Goal: Information Seeking & Learning: Understand process/instructions

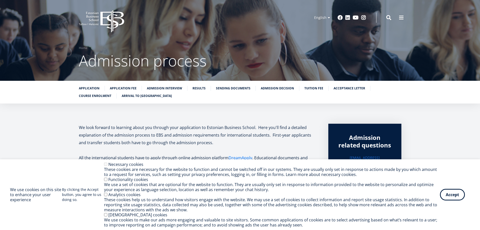
click at [451, 202] on div "We use cookies on this site to enhance your user experience By clicking the Acc…" at bounding box center [240, 195] width 460 height 66
drag, startPoint x: 451, startPoint y: 195, endPoint x: 337, endPoint y: 159, distance: 119.0
click at [451, 195] on button "Accept" at bounding box center [452, 193] width 25 height 12
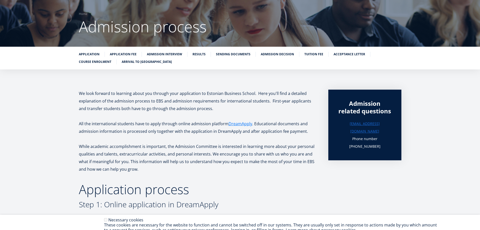
scroll to position [50, 0]
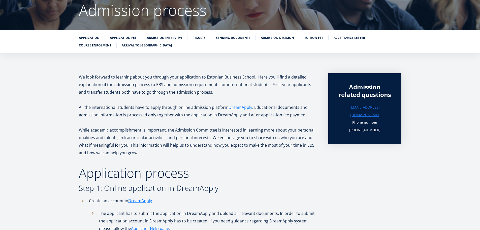
drag, startPoint x: 156, startPoint y: 127, endPoint x: 177, endPoint y: 151, distance: 32.6
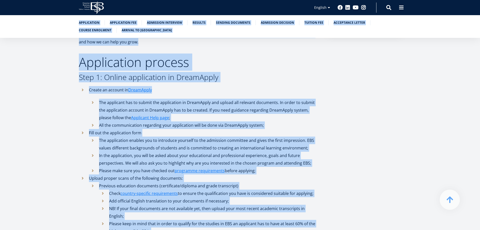
scroll to position [151, 0]
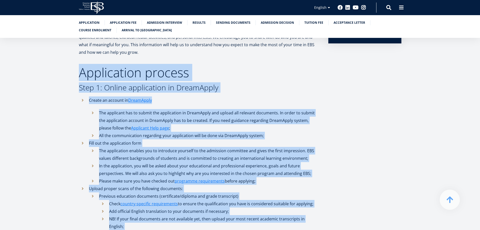
drag, startPoint x: 136, startPoint y: 196, endPoint x: 82, endPoint y: 73, distance: 134.6
copy div "Loremipsumd sitamet Cons 6: Adipis elitseddoei te IncidIdunt Utlabo et dolorem …"
click at [224, 126] on li "The applicant has to submit the application in DreamApply and upload all releva…" at bounding box center [203, 120] width 229 height 23
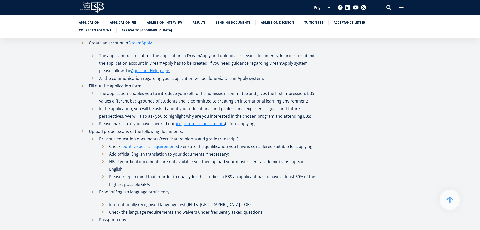
scroll to position [277, 0]
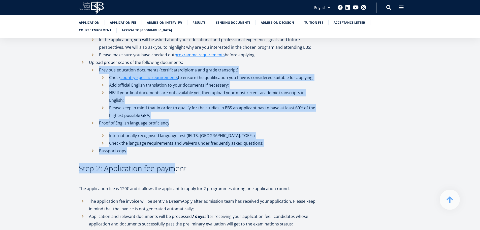
drag, startPoint x: 114, startPoint y: 76, endPoint x: 172, endPoint y: 149, distance: 93.1
copy div "Previous education documents (certificate/diploma and grade transcript) Check c…"
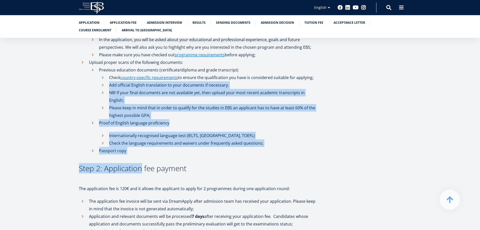
drag, startPoint x: 137, startPoint y: 146, endPoint x: 104, endPoint y: 82, distance: 72.0
click at [152, 147] on li "Passport copy" at bounding box center [203, 151] width 229 height 8
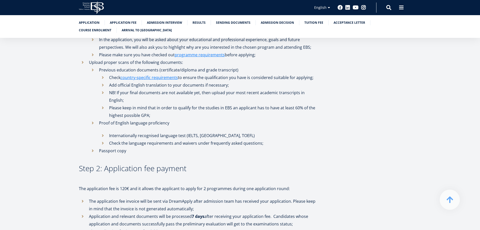
click at [133, 147] on li "Passport copy" at bounding box center [203, 151] width 229 height 8
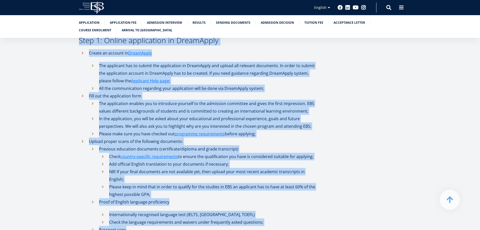
scroll to position [175, 0]
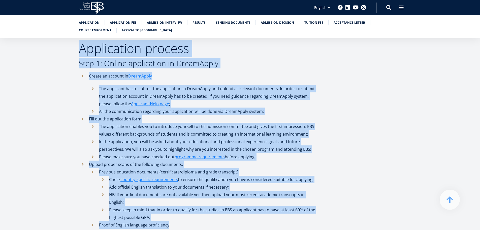
drag, startPoint x: 115, startPoint y: 154, endPoint x: 77, endPoint y: 49, distance: 112.2
copy div "Loremipsumd sitamet Cons 6: Adipis elitseddoei te IncidIdunt Utlabo et dolorem …"
drag, startPoint x: 281, startPoint y: 170, endPoint x: 254, endPoint y: 146, distance: 35.8
click at [281, 170] on li "Previous education documents (certificate/diploma and grade transcript) Check c…" at bounding box center [203, 194] width 229 height 53
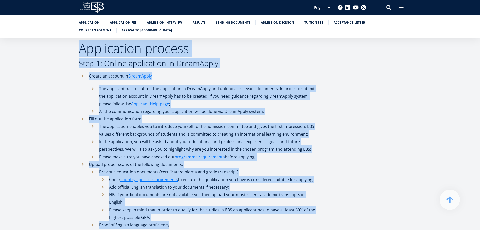
click at [121, 85] on li "The applicant has to submit the application in DreamApply and upload all releva…" at bounding box center [203, 96] width 229 height 23
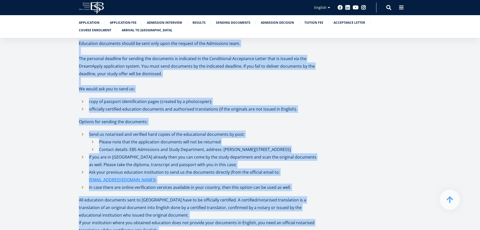
scroll to position [792, 0]
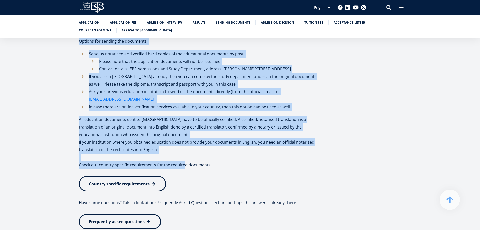
drag, startPoint x: 86, startPoint y: 106, endPoint x: 226, endPoint y: 128, distance: 142.3
click at [226, 128] on div "We look forward to learning about you through your application to Estonian Busi…" at bounding box center [198, 8] width 239 height 1353
copy div "Lo ipsu dolorsi am consecte adipi eli seddoei temp incididuntu la Etdolore Magn…"
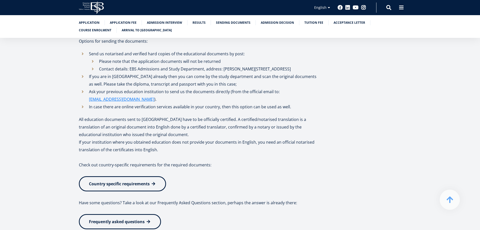
drag, startPoint x: 368, startPoint y: 141, endPoint x: 345, endPoint y: 66, distance: 78.0
click at [368, 140] on aside "Admission related questions [EMAIL_ADDRESS][DOMAIN_NAME] Phone number [PHONE_NU…" at bounding box center [364, 8] width 73 height 1353
drag, startPoint x: 406, startPoint y: 127, endPoint x: 404, endPoint y: 124, distance: 3.6
click at [406, 127] on div "We look forward to learning about you through your application to Estonian Busi…" at bounding box center [240, 8] width 363 height 1353
drag, startPoint x: 376, startPoint y: 118, endPoint x: 377, endPoint y: 127, distance: 8.6
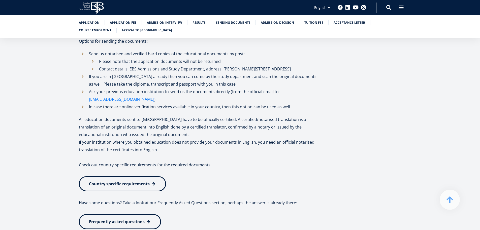
click at [377, 127] on aside "Admission related questions [EMAIL_ADDRESS][DOMAIN_NAME] Phone number [PHONE_NU…" at bounding box center [364, 8] width 73 height 1353
click at [352, 187] on aside "Admission related questions [EMAIL_ADDRESS][DOMAIN_NAME] Phone number [PHONE_NU…" at bounding box center [364, 8] width 73 height 1353
